Goal: Transaction & Acquisition: Obtain resource

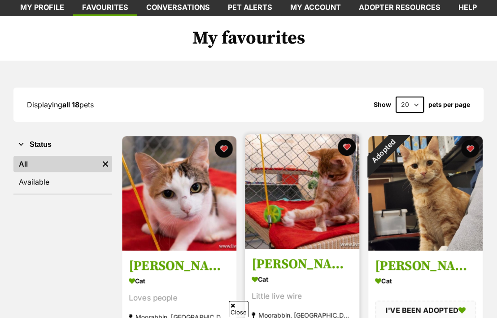
scroll to position [48, 0]
click at [290, 183] on img at bounding box center [302, 191] width 114 height 114
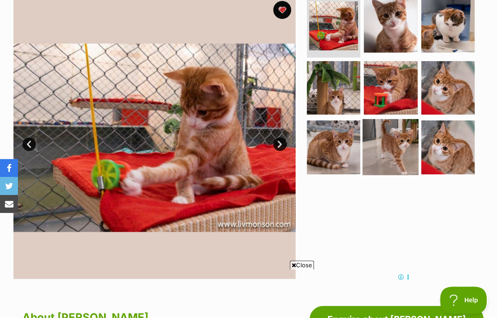
click at [387, 144] on img at bounding box center [391, 147] width 56 height 56
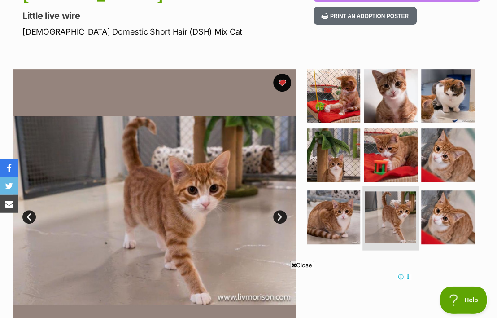
scroll to position [95, 0]
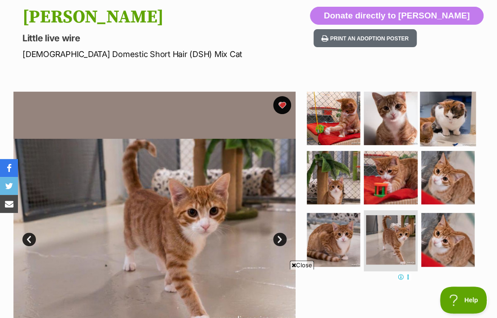
click at [441, 125] on img at bounding box center [448, 118] width 56 height 56
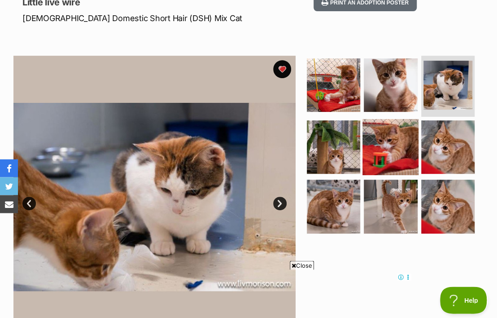
scroll to position [143, 0]
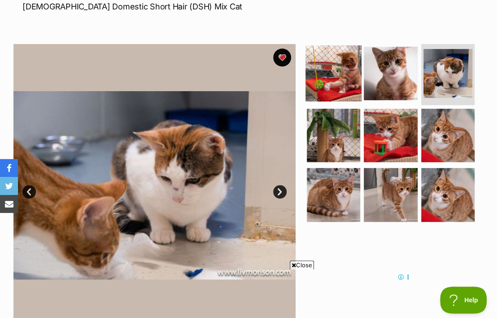
click at [319, 82] on img at bounding box center [334, 73] width 56 height 56
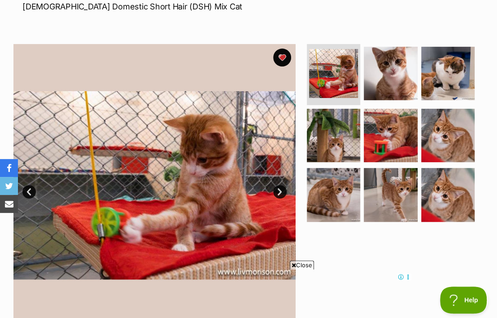
click at [284, 198] on link "Next" at bounding box center [279, 191] width 13 height 13
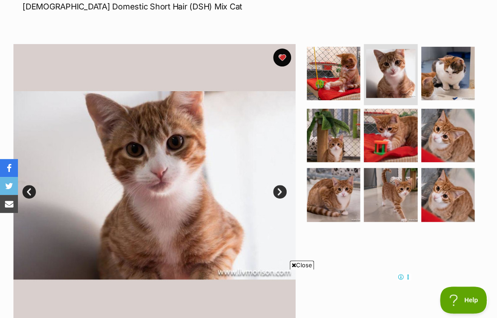
click at [284, 198] on link "Next" at bounding box center [279, 191] width 13 height 13
